Goal: Transaction & Acquisition: Purchase product/service

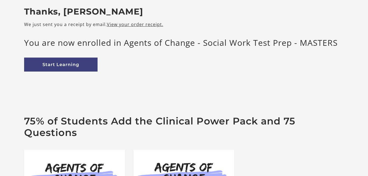
scroll to position [43, 0]
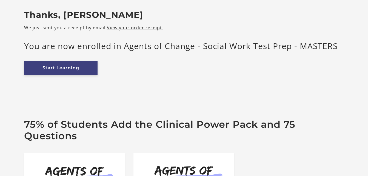
click at [79, 69] on link "Start Learning" at bounding box center [60, 68] width 73 height 14
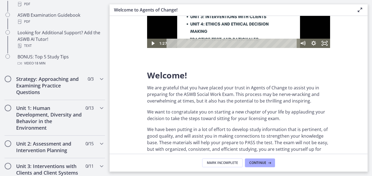
scroll to position [286, 0]
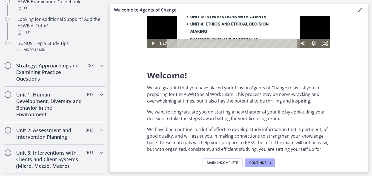
click at [92, 97] on div "Unit 1: Human Development, Diversity and Behavior in the Environment 0 / 13 Com…" at bounding box center [54, 105] width 101 height 36
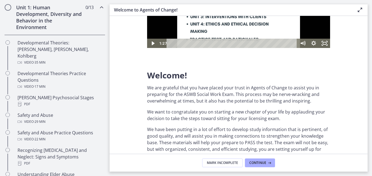
scroll to position [157, 0]
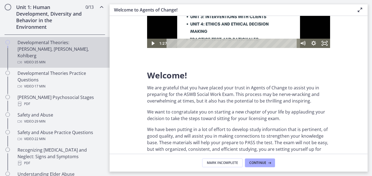
click at [45, 44] on div "Developmental Theories: [PERSON_NAME], [PERSON_NAME], Kohlberg Video · 35 min" at bounding box center [60, 52] width 85 height 26
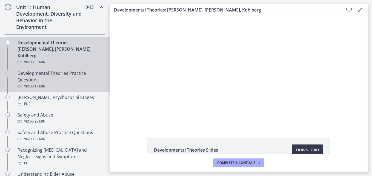
click at [53, 76] on div "Developmental Theories Practice Questions Video · 17 min" at bounding box center [60, 80] width 85 height 20
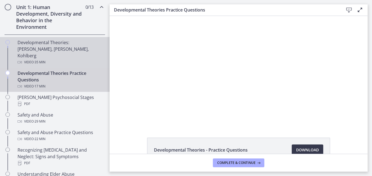
click at [51, 41] on div "Developmental Theories: [PERSON_NAME], [PERSON_NAME], Kohlberg Video · 35 min" at bounding box center [60, 52] width 85 height 26
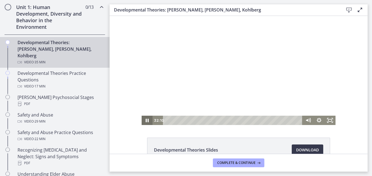
click at [146, 119] on icon "Pause" at bounding box center [147, 121] width 3 height 4
click at [146, 115] on div at bounding box center [239, 70] width 194 height 109
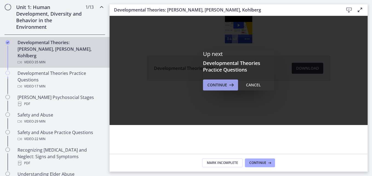
click at [213, 83] on span "Continue" at bounding box center [217, 85] width 20 height 7
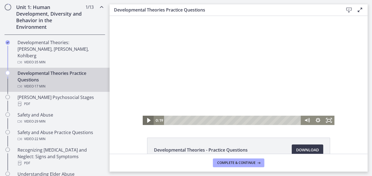
click at [147, 120] on icon "Play Video" at bounding box center [148, 120] width 3 height 5
click at [228, 53] on div at bounding box center [239, 70] width 192 height 109
click at [147, 121] on icon "Play Video" at bounding box center [148, 120] width 11 height 9
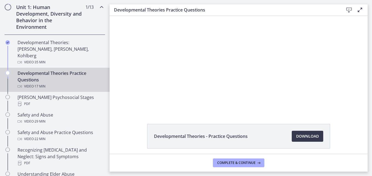
scroll to position [13, 0]
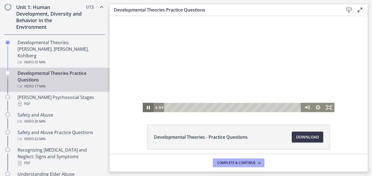
click at [147, 109] on icon "Pause" at bounding box center [148, 108] width 3 height 4
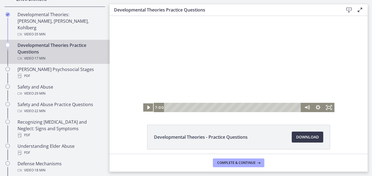
scroll to position [183, 0]
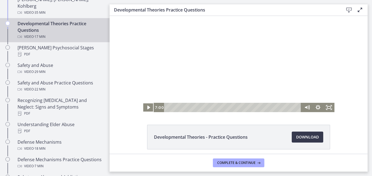
drag, startPoint x: 109, startPoint y: 76, endPoint x: 0, endPoint y: 69, distance: 109.0
